Goal: Information Seeking & Learning: Learn about a topic

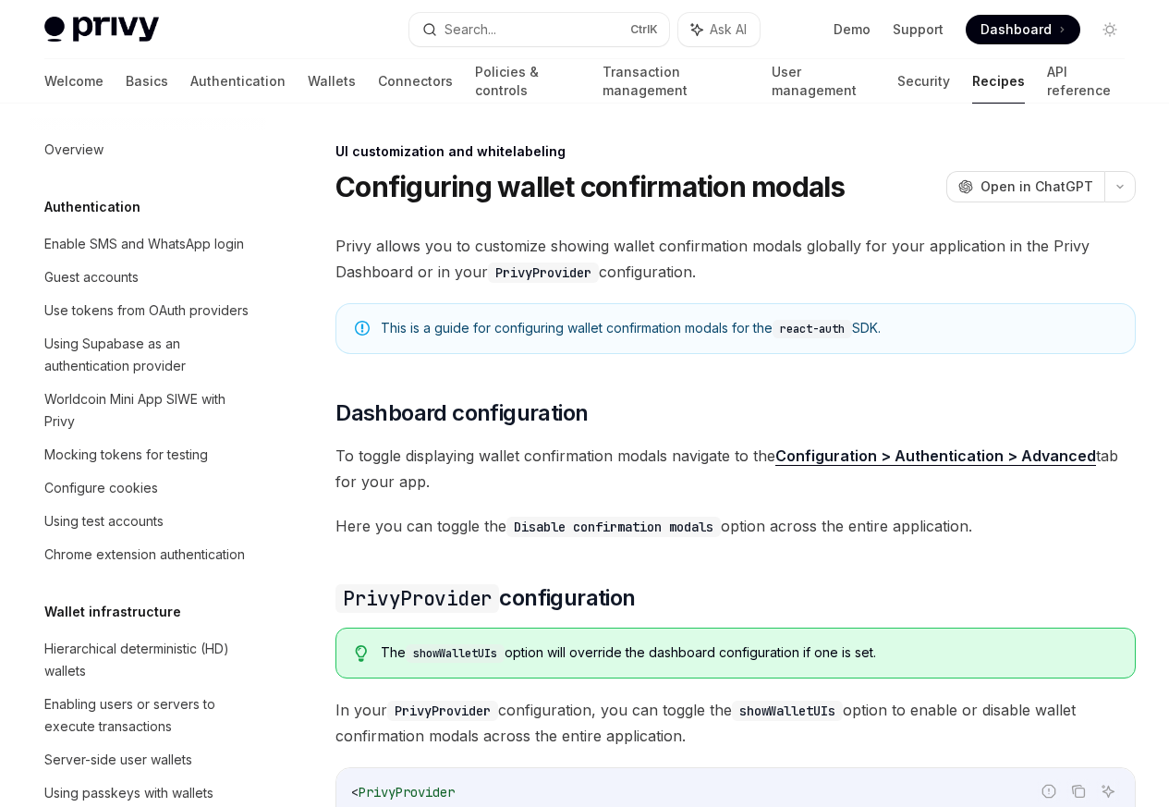
scroll to position [809, 0]
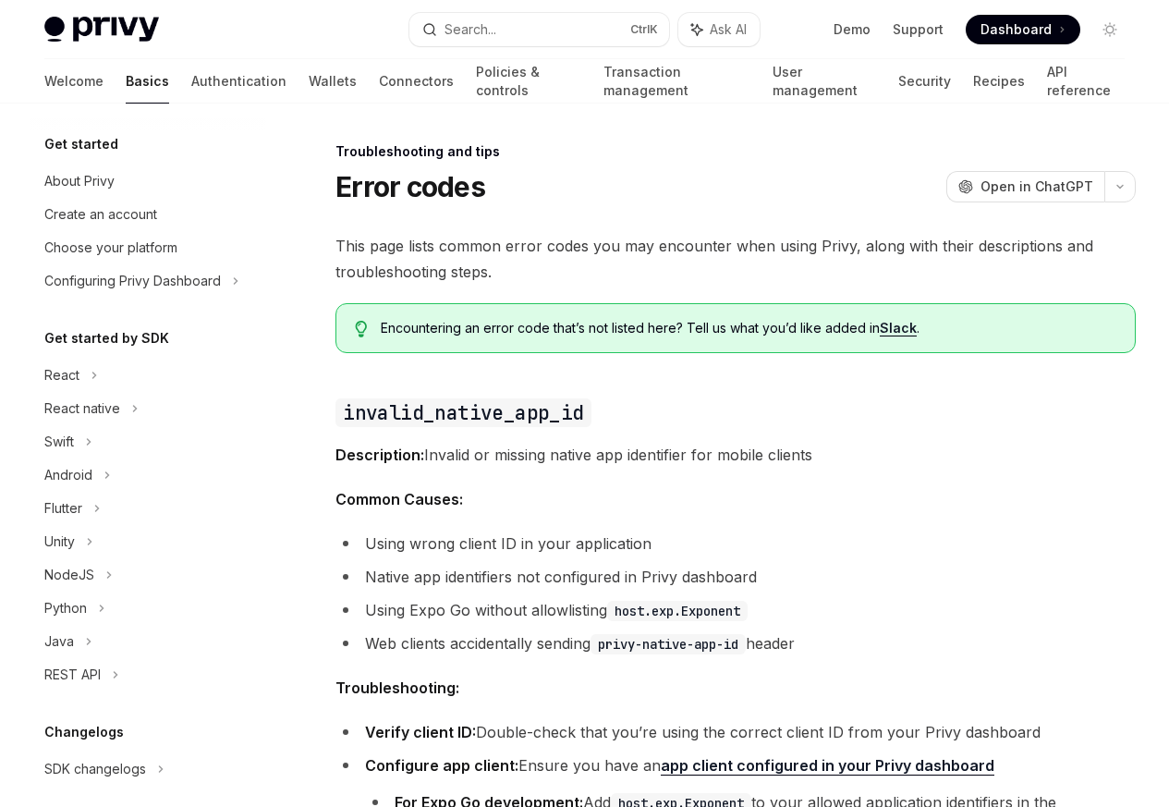
scroll to position [176, 0]
